Goal: Information Seeking & Learning: Learn about a topic

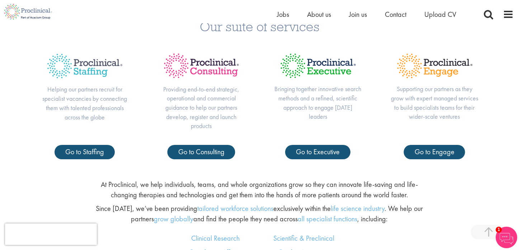
scroll to position [276, 0]
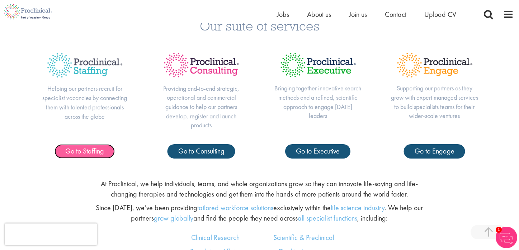
click at [104, 152] on span "Go to Staffing" at bounding box center [84, 150] width 39 height 9
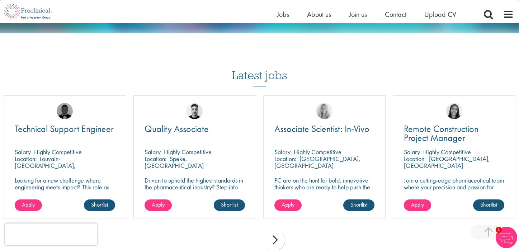
scroll to position [693, 0]
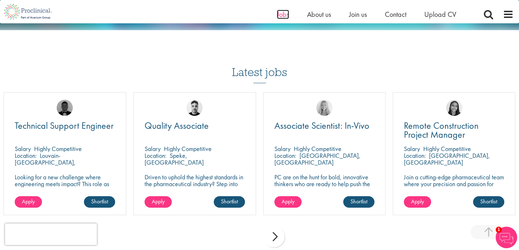
click at [283, 13] on span "Jobs" at bounding box center [283, 14] width 12 height 9
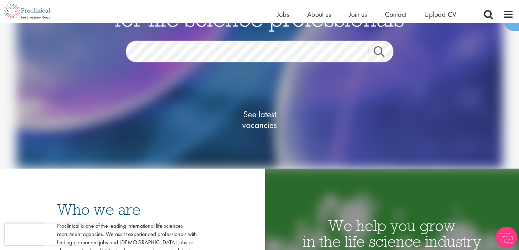
scroll to position [42, 0]
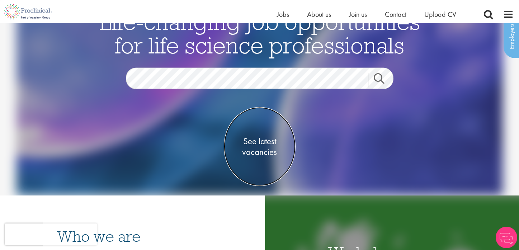
click at [263, 147] on span "See latest vacancies" at bounding box center [260, 147] width 72 height 22
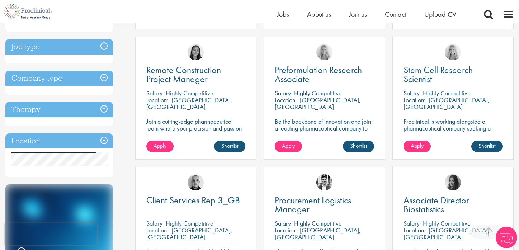
scroll to position [266, 0]
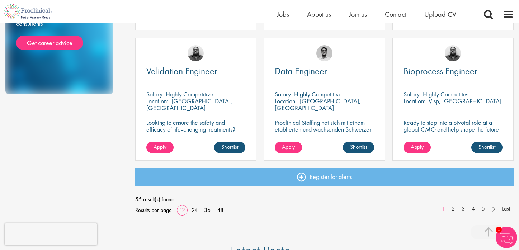
scroll to position [523, 0]
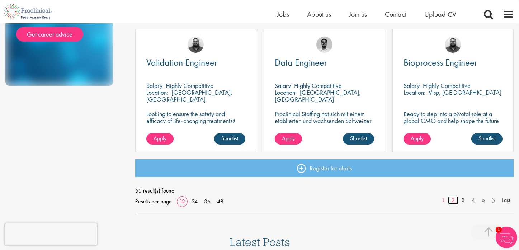
click at [454, 199] on link "2" at bounding box center [453, 200] width 10 height 8
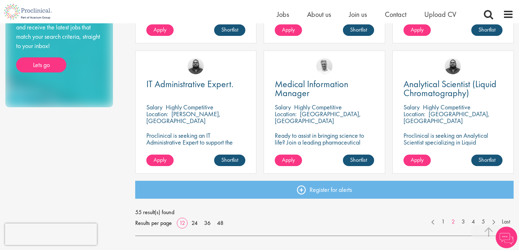
scroll to position [558, 0]
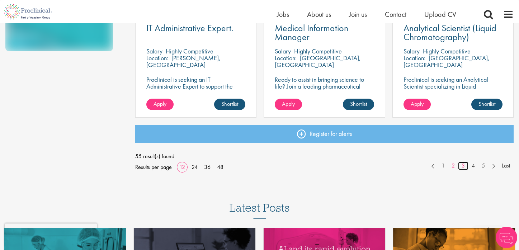
click at [463, 169] on link "3" at bounding box center [463, 166] width 10 height 8
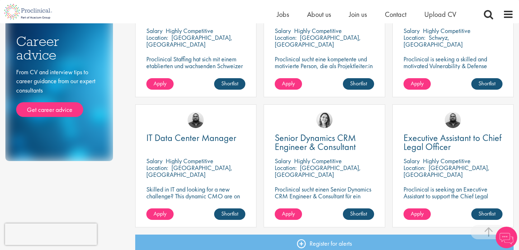
scroll to position [507, 0]
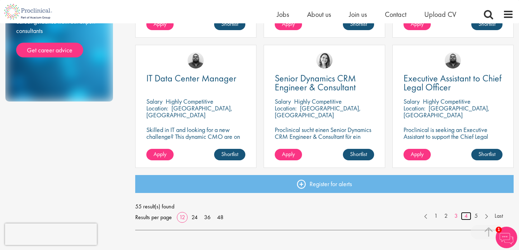
click at [466, 217] on link "4" at bounding box center [466, 216] width 10 height 8
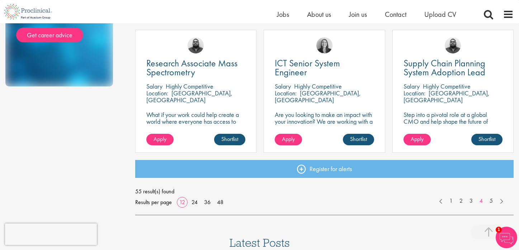
scroll to position [553, 0]
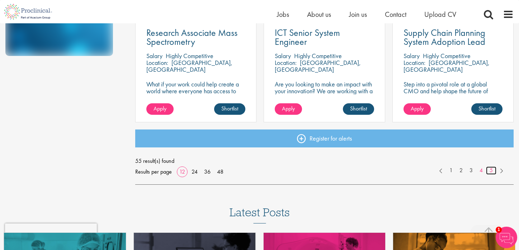
click at [492, 173] on link "5" at bounding box center [491, 170] width 10 height 8
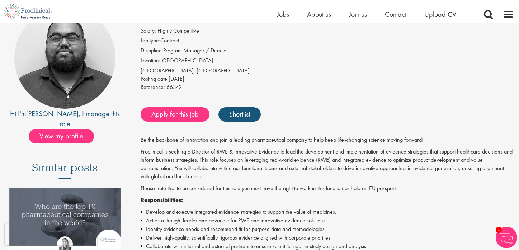
scroll to position [80, 0]
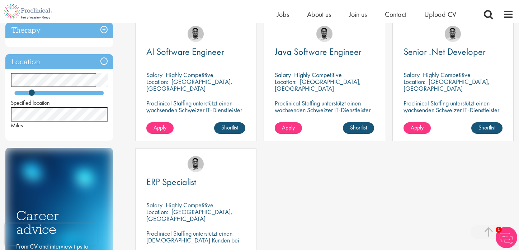
scroll to position [262, 0]
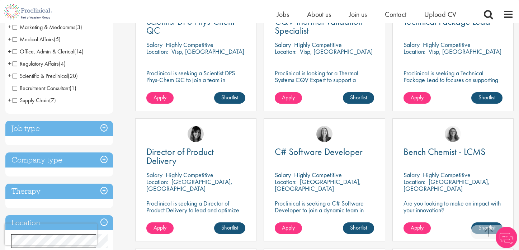
scroll to position [225, 0]
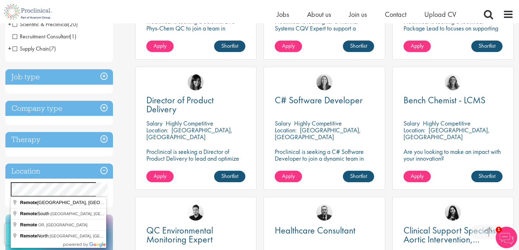
click at [119, 187] on div "Discipline Biometrics (1) - + Statistics (1) Business Development (15) - + Lice…" at bounding box center [65, 127] width 130 height 551
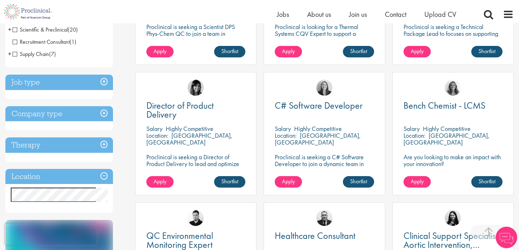
scroll to position [221, 0]
